Goal: Task Accomplishment & Management: Manage account settings

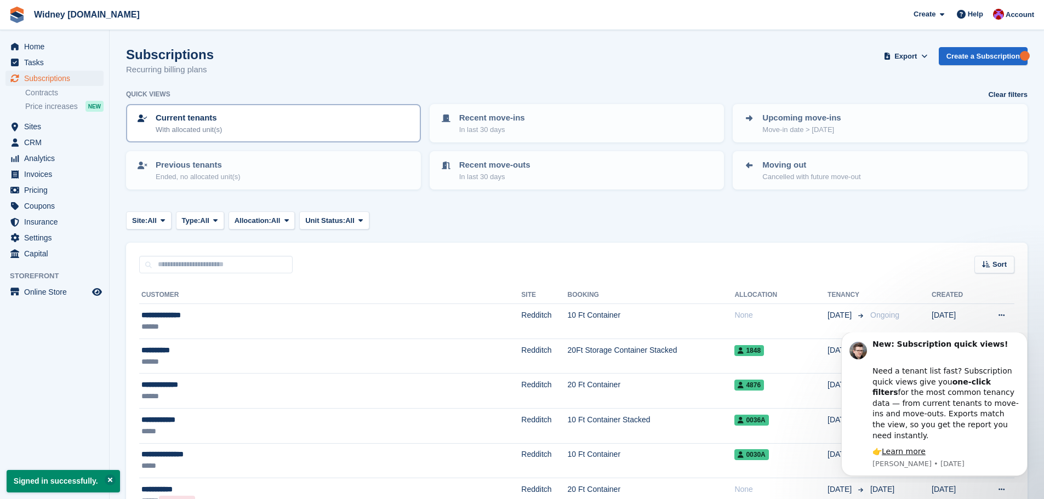
click at [201, 116] on p "Current tenants" at bounding box center [189, 118] width 66 height 13
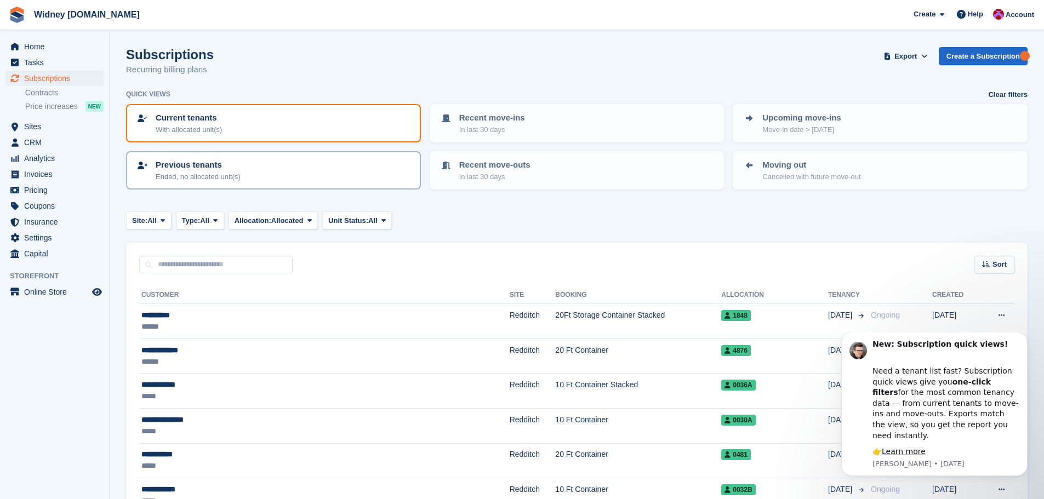
click at [212, 164] on p "Previous tenants" at bounding box center [198, 165] width 85 height 13
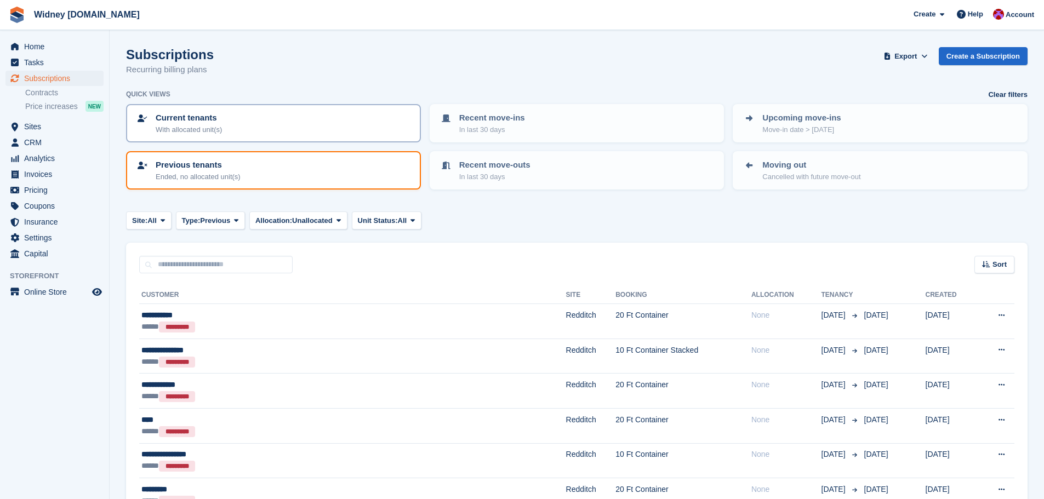
click at [188, 122] on p "Current tenants" at bounding box center [189, 118] width 66 height 13
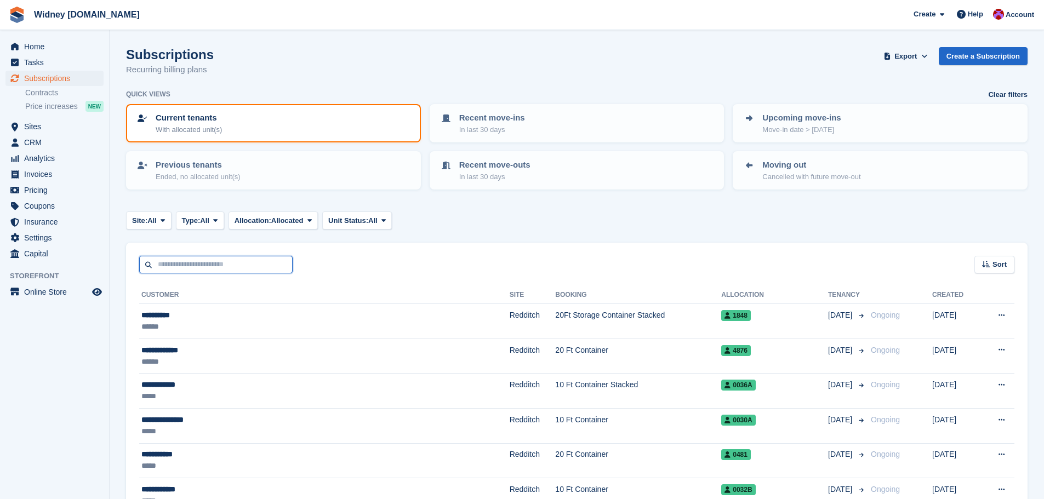
click at [222, 268] on input "text" at bounding box center [215, 265] width 153 height 18
type input "****"
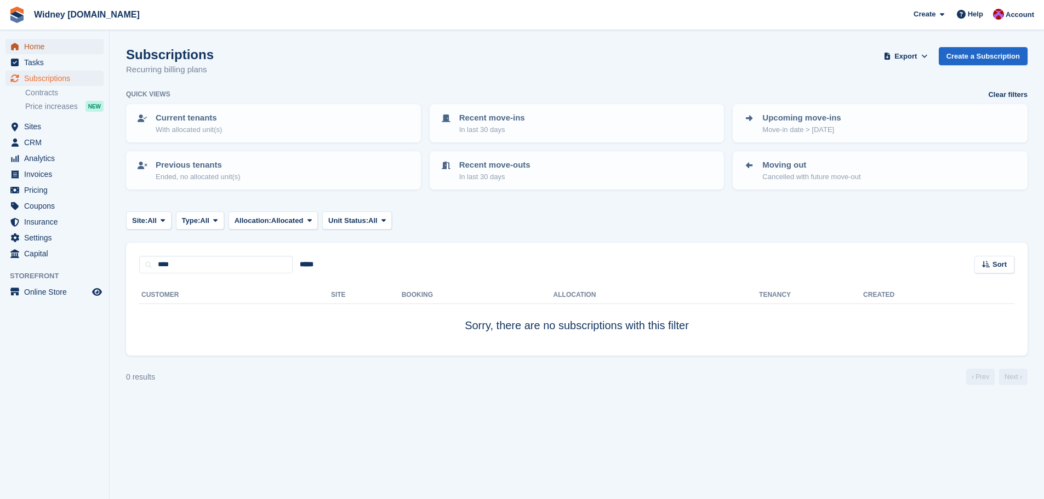
click at [35, 49] on span "Home" at bounding box center [57, 46] width 66 height 15
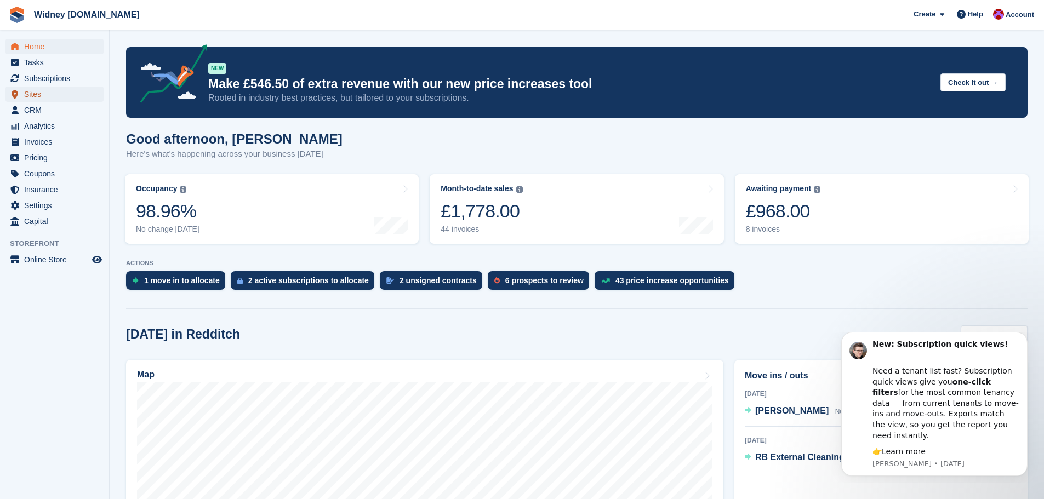
click at [27, 93] on span "Sites" at bounding box center [57, 94] width 66 height 15
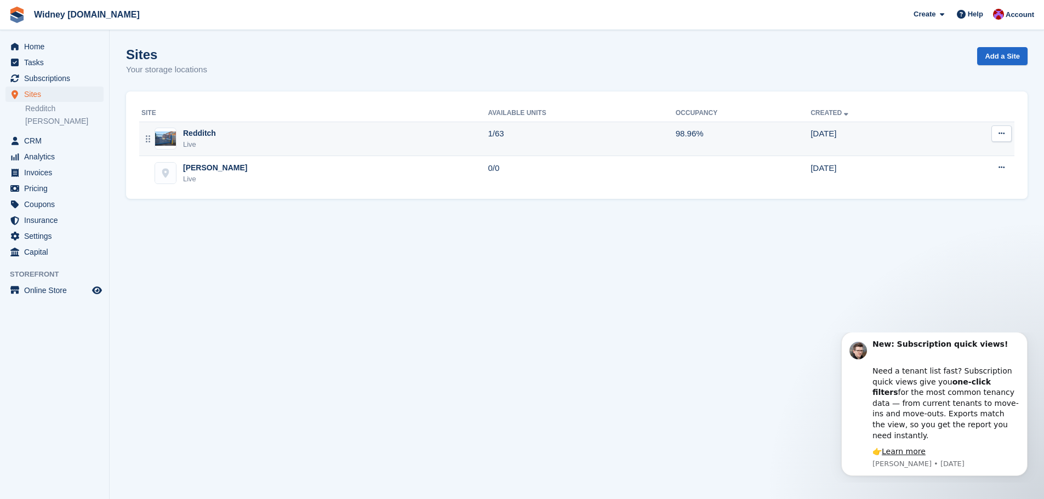
click at [205, 133] on div "Redditch" at bounding box center [199, 134] width 33 height 12
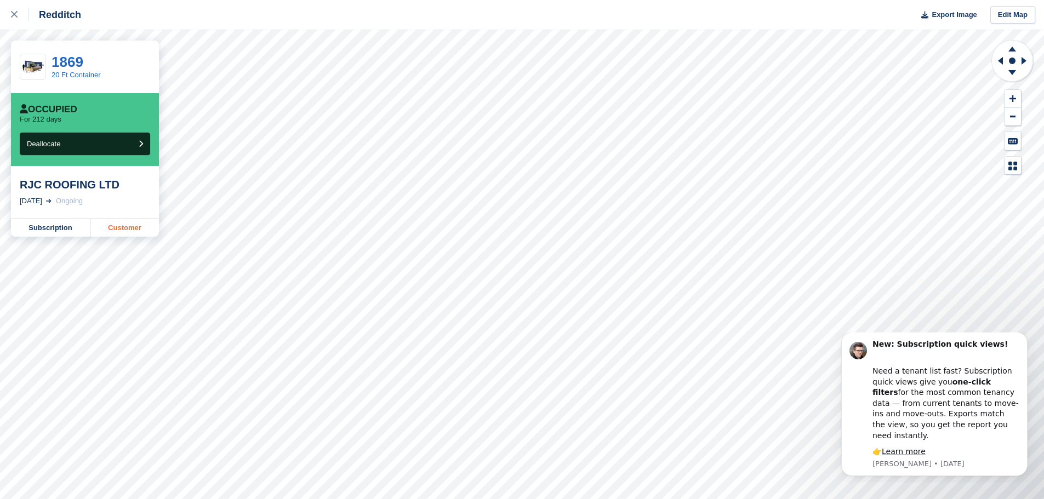
click at [125, 226] on link "Customer" at bounding box center [124, 228] width 68 height 18
click at [137, 229] on link "Customer" at bounding box center [124, 228] width 68 height 18
click at [940, 392] on b "one-click filters" at bounding box center [931, 387] width 118 height 20
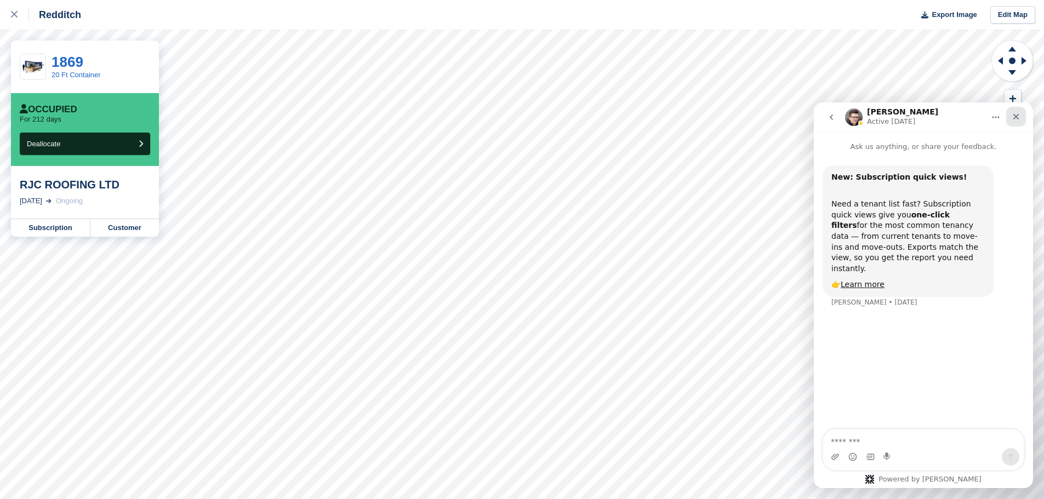
click at [1015, 117] on icon "Close" at bounding box center [1015, 116] width 9 height 9
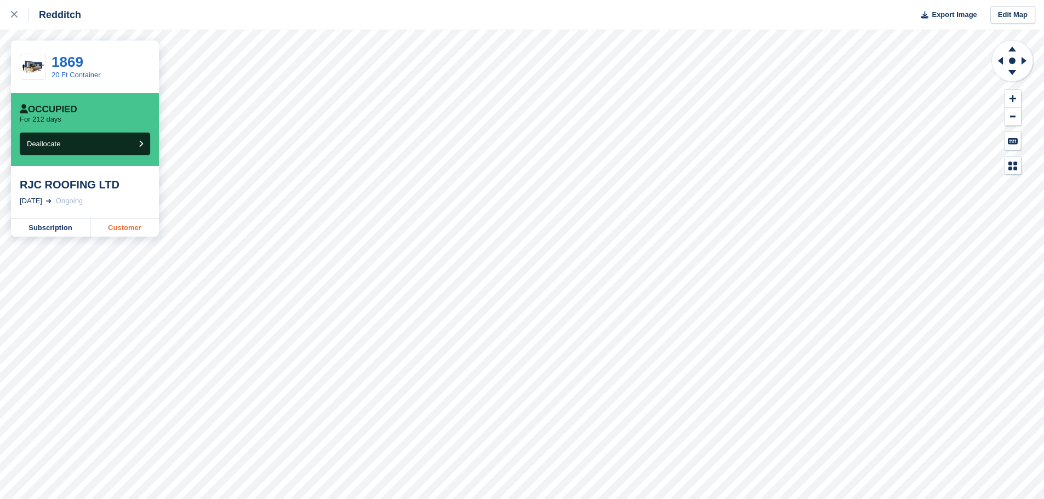
click at [117, 232] on link "Customer" at bounding box center [124, 228] width 68 height 18
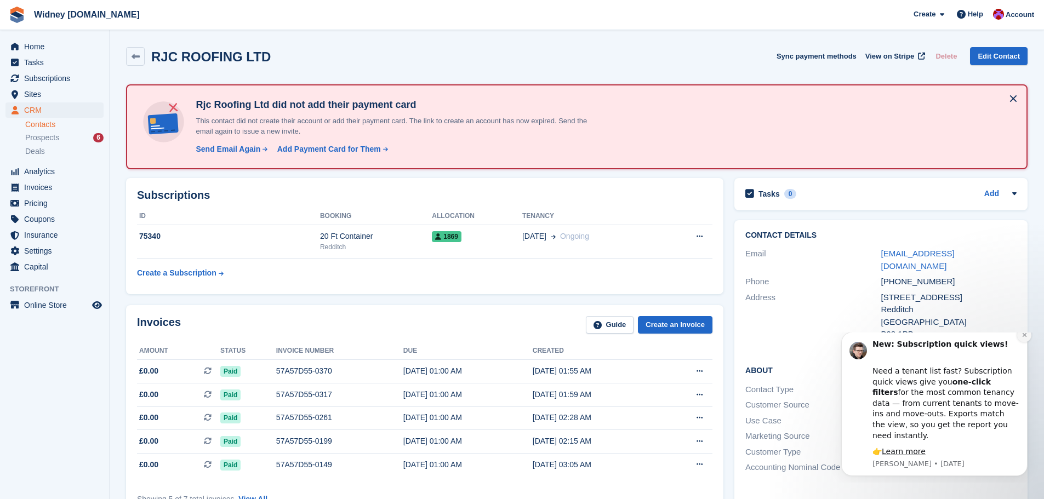
click at [1022, 338] on icon "Dismiss notification" at bounding box center [1024, 335] width 6 height 6
